Goal: Task Accomplishment & Management: Manage account settings

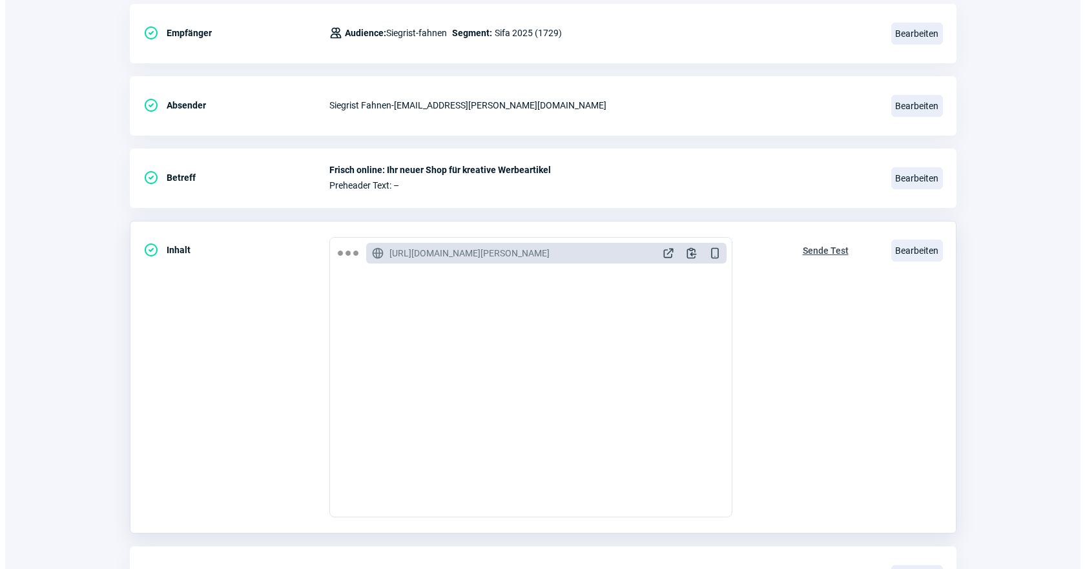
scroll to position [65, 0]
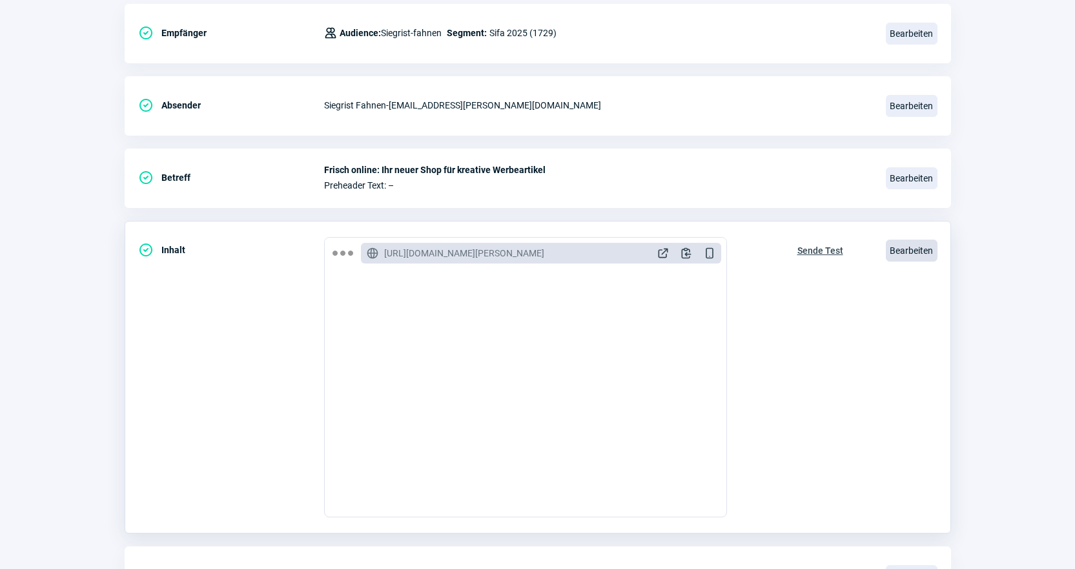
click at [913, 251] on span "Bearbeiten" at bounding box center [912, 251] width 52 height 22
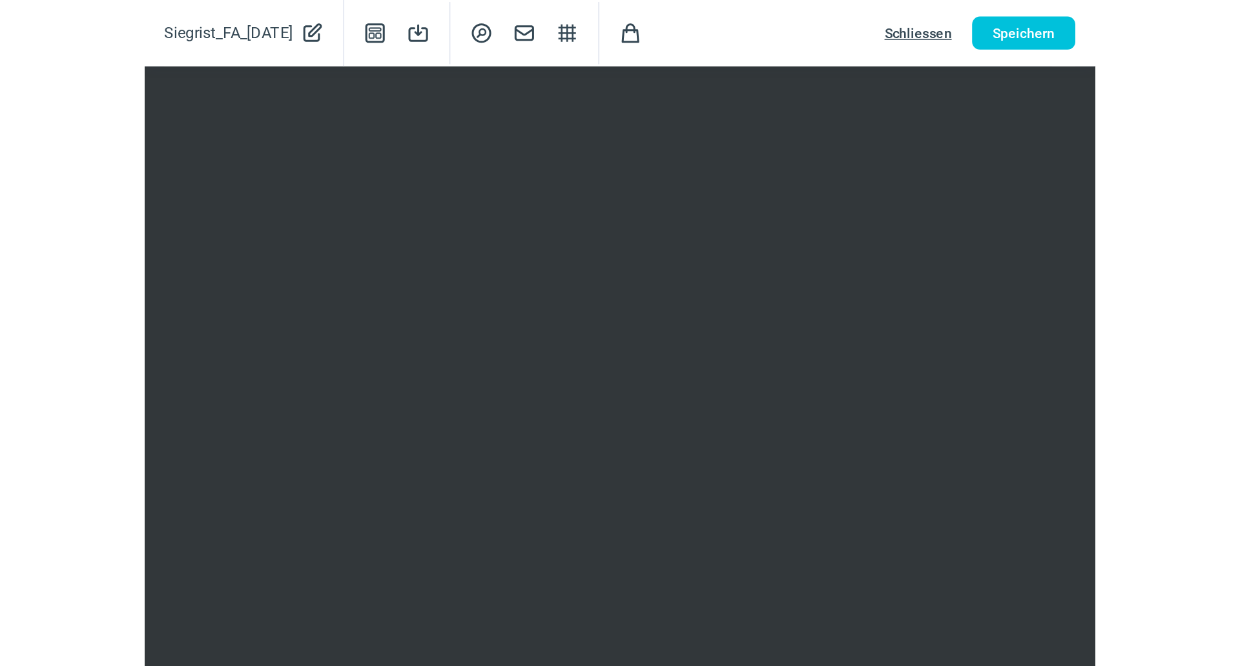
scroll to position [172, 0]
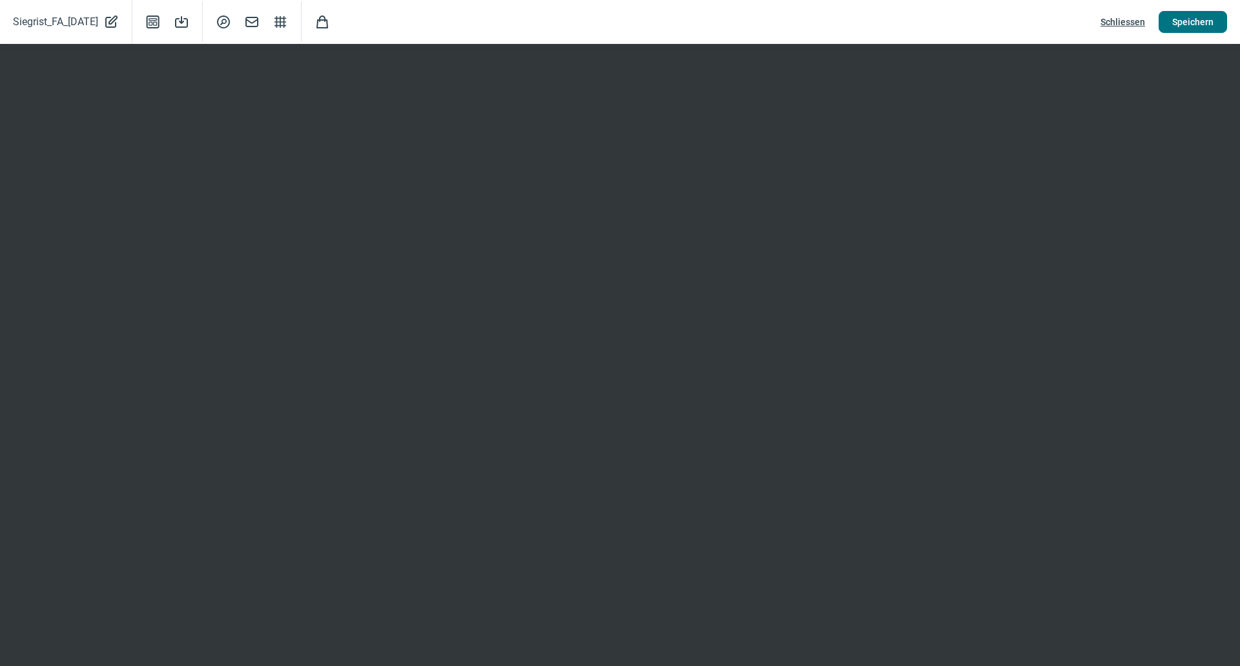
click at [1084, 23] on span "Speichern" at bounding box center [1192, 22] width 41 height 21
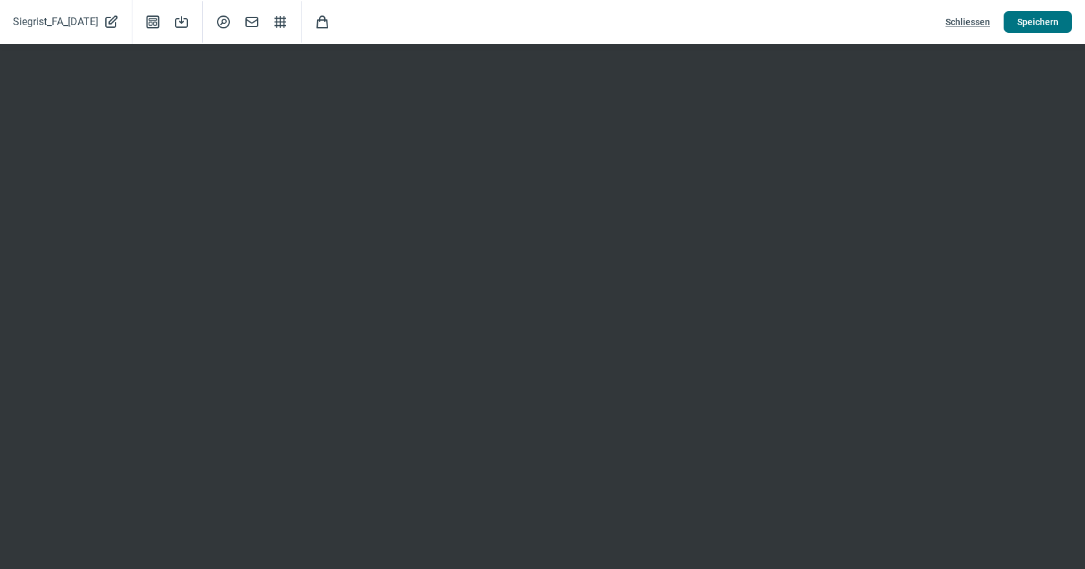
click at [1039, 32] on button "Speichern" at bounding box center [1038, 22] width 68 height 22
click at [1029, 12] on span "Speichern" at bounding box center [1037, 22] width 41 height 21
click at [955, 27] on span "Schliessen" at bounding box center [968, 22] width 45 height 21
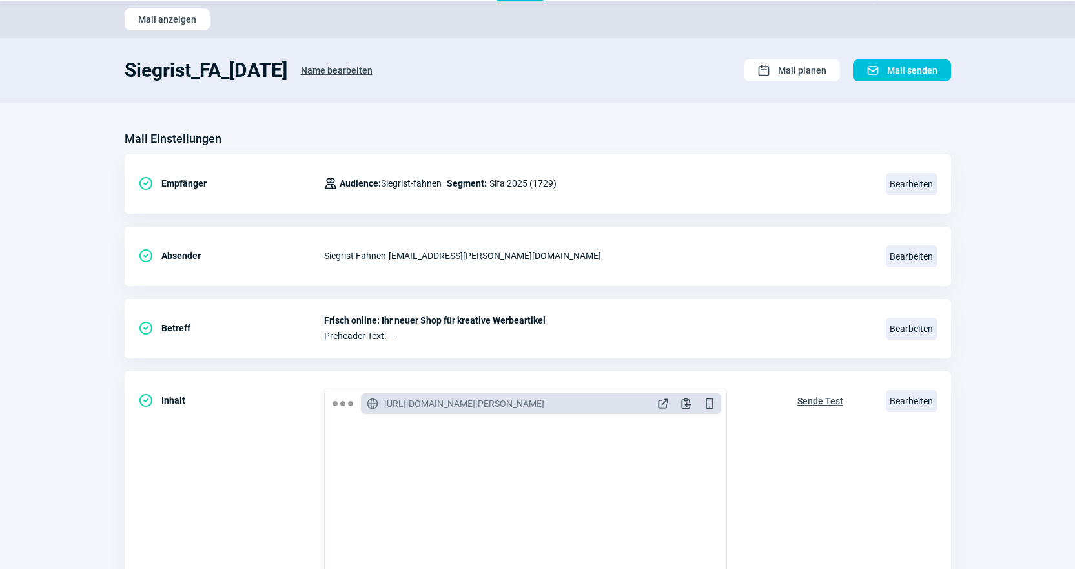
scroll to position [0, 0]
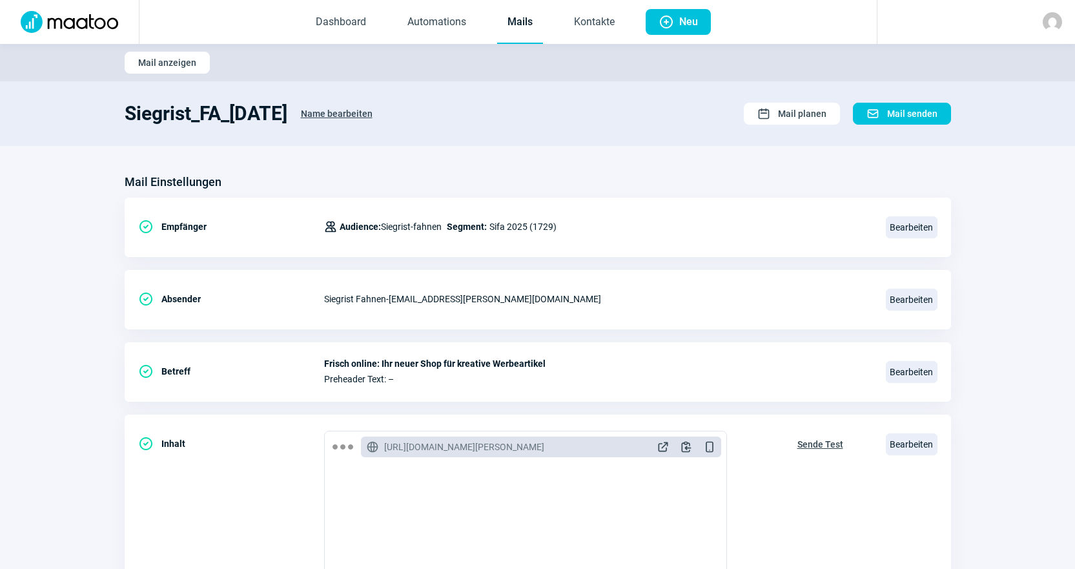
click at [528, 27] on link "Mails" at bounding box center [520, 22] width 46 height 43
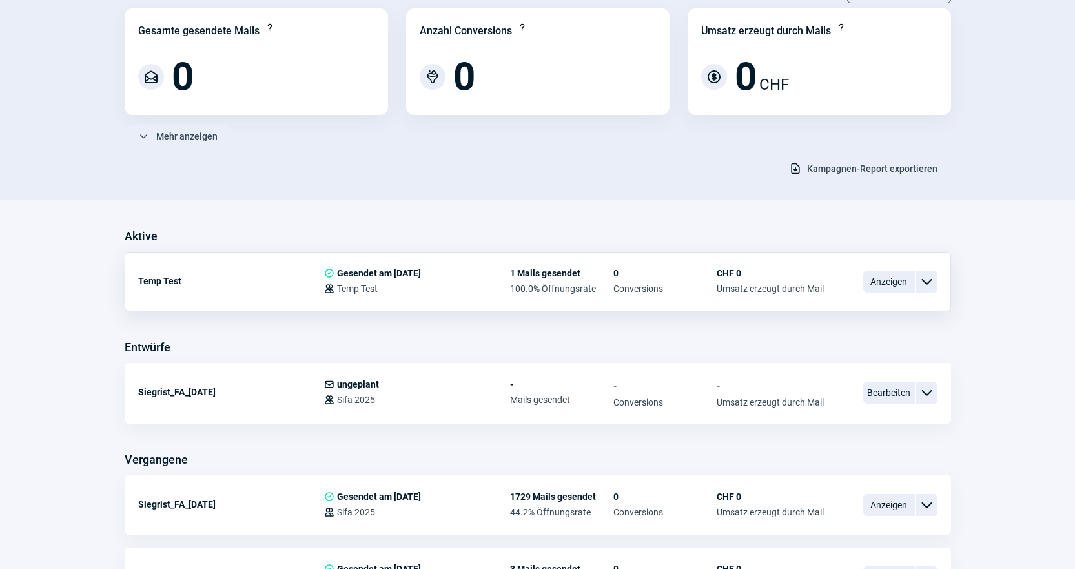
scroll to position [129, 0]
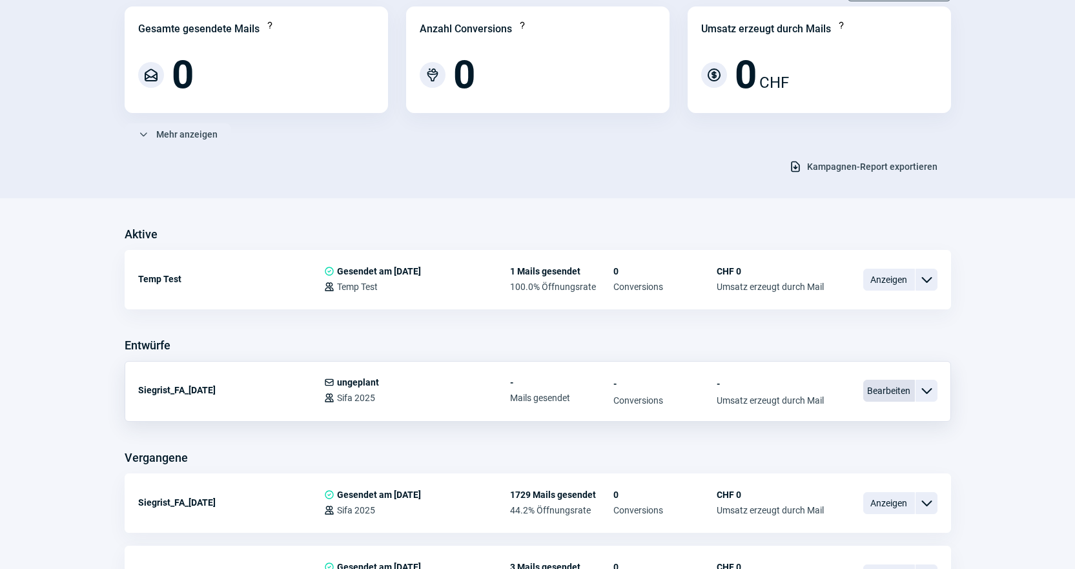
click at [893, 397] on span "Bearbeiten" at bounding box center [890, 391] width 52 height 22
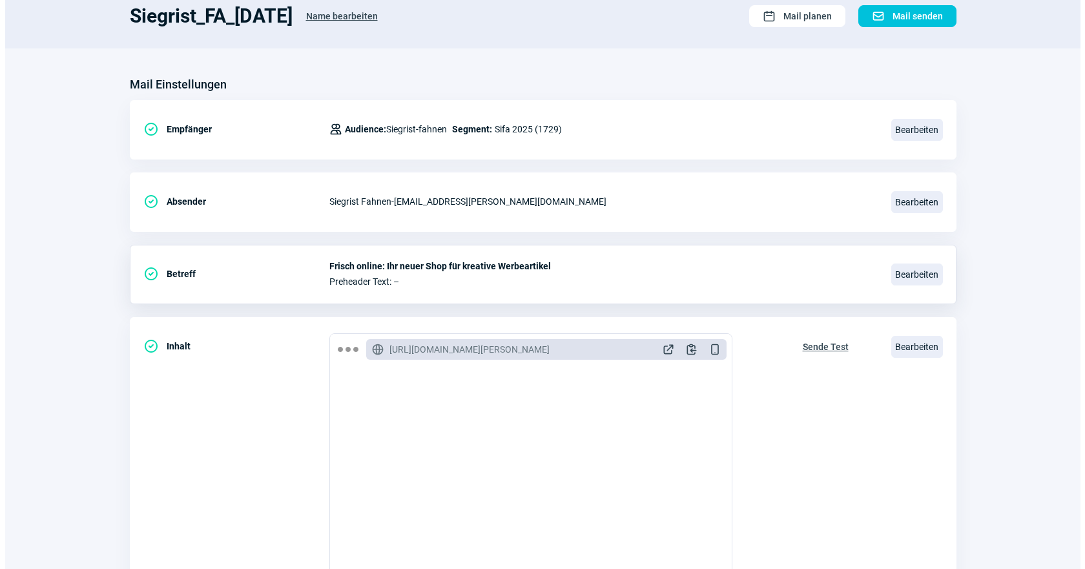
scroll to position [194, 0]
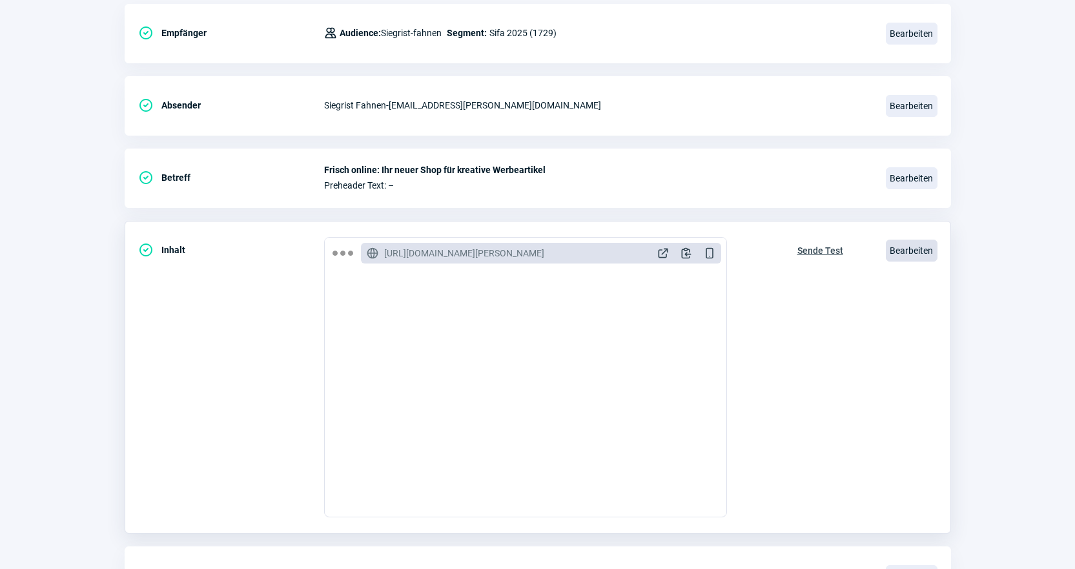
click at [923, 256] on span "Bearbeiten" at bounding box center [912, 251] width 52 height 22
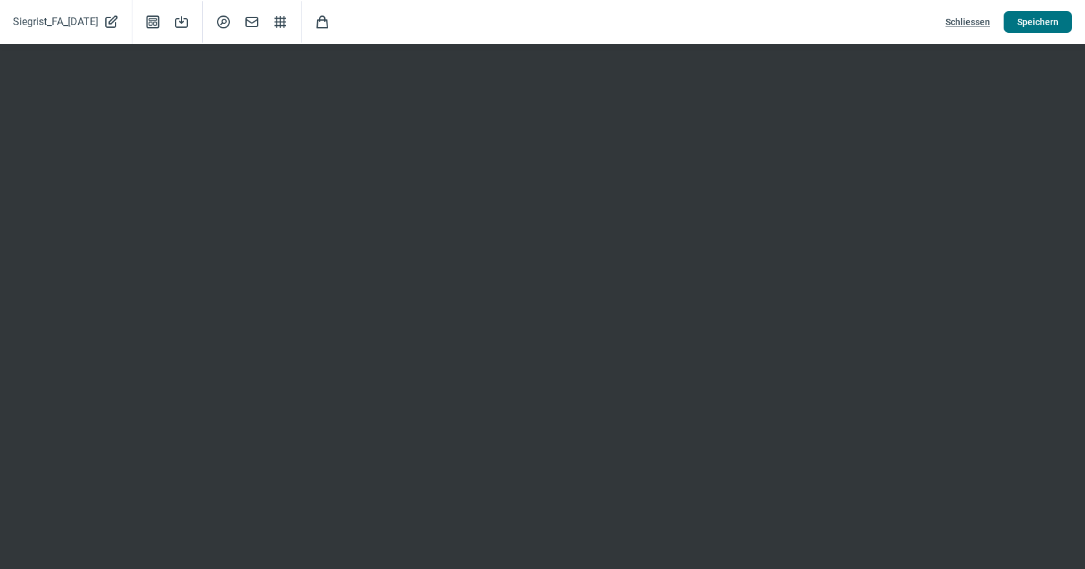
click at [1056, 17] on span "Speichern" at bounding box center [1037, 22] width 41 height 21
click at [1053, 28] on span "Speichern" at bounding box center [1037, 22] width 41 height 21
click at [978, 23] on span "Schliessen" at bounding box center [968, 22] width 45 height 21
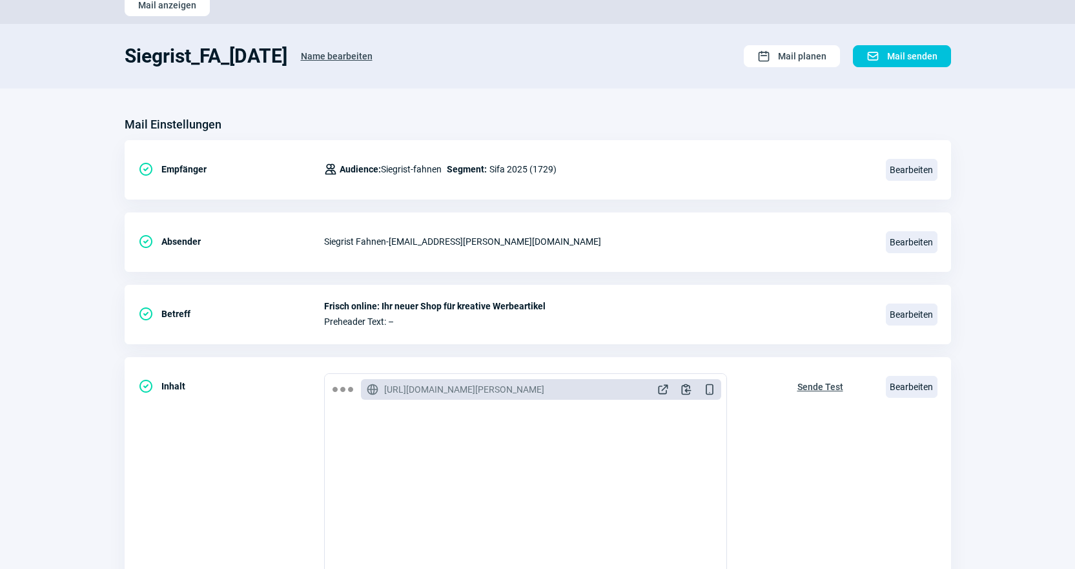
scroll to position [0, 0]
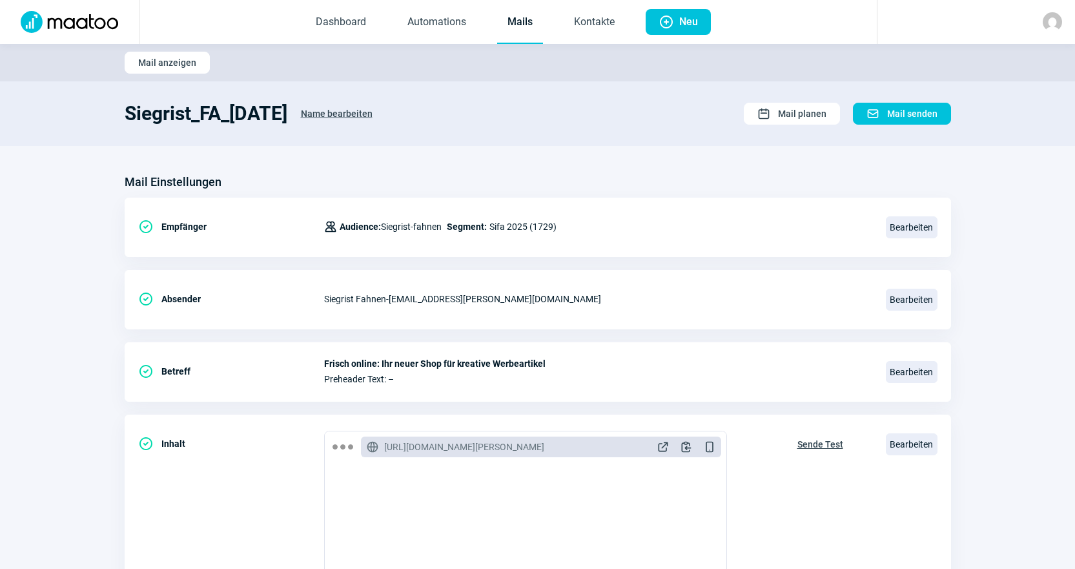
click at [518, 32] on link "Mails" at bounding box center [520, 22] width 46 height 43
